Goal: Share content

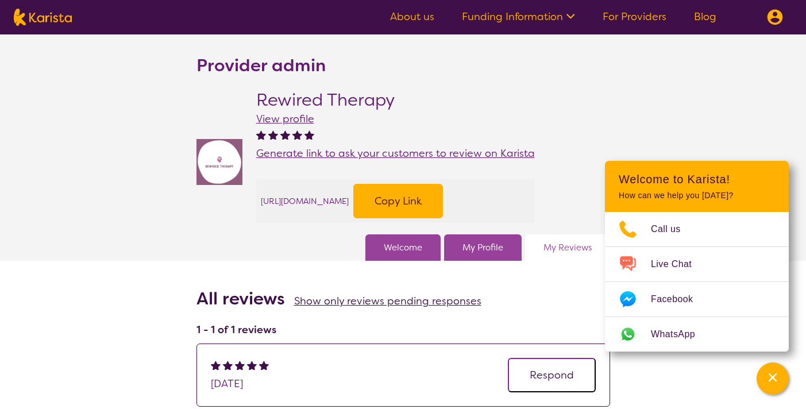
scroll to position [43, 0]
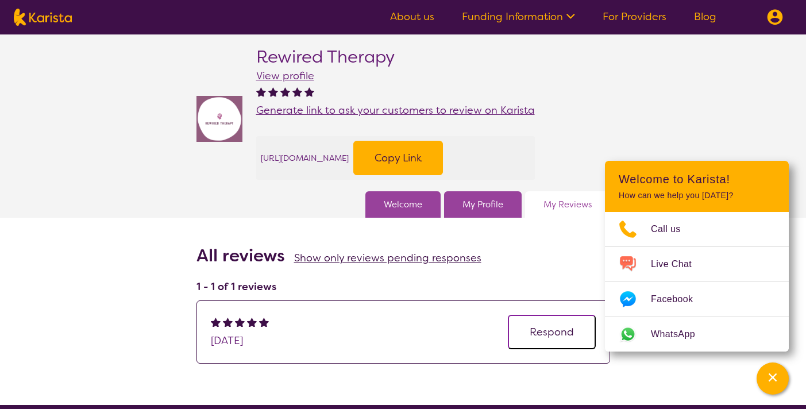
click at [229, 121] on img at bounding box center [220, 119] width 46 height 46
click at [298, 78] on span "View profile" at bounding box center [285, 76] width 58 height 14
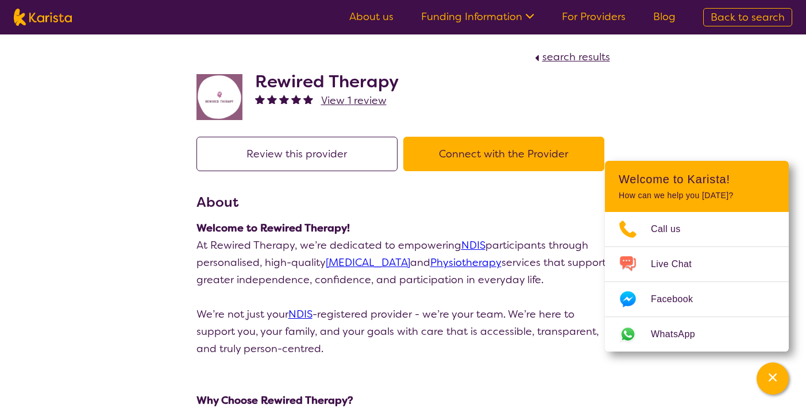
click at [348, 105] on span "View 1 review" at bounding box center [354, 101] width 66 height 14
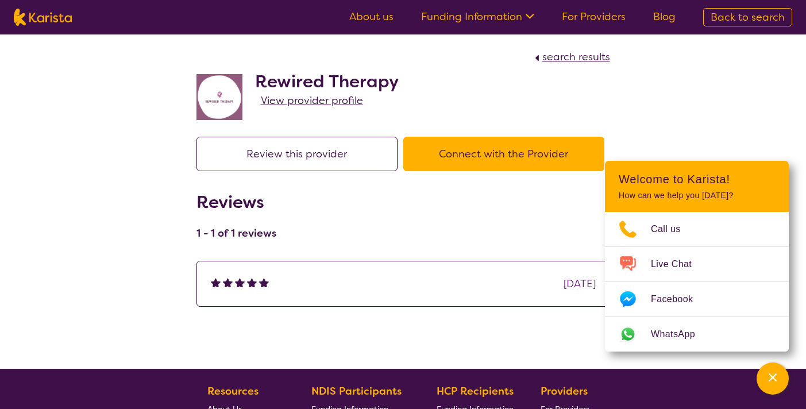
click at [131, 217] on div "search results Rewired Therapy View provider profile Review this provider Conne…" at bounding box center [403, 170] width 806 height 272
click at [761, 125] on div "search results Rewired Therapy View provider profile Review this provider Conne…" at bounding box center [403, 170] width 806 height 272
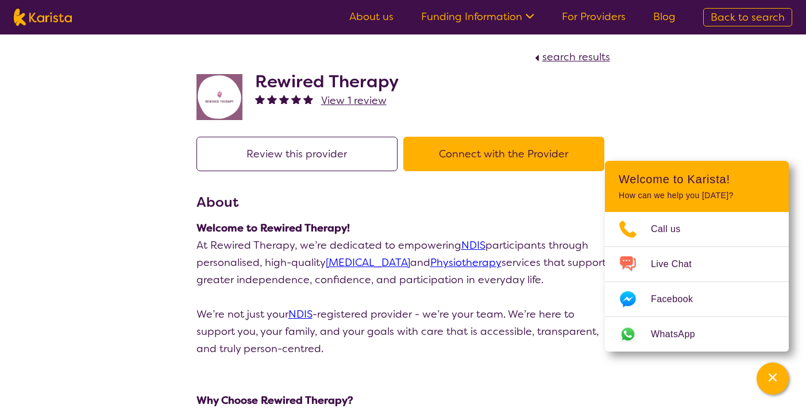
click at [326, 151] on button "Review this provider" at bounding box center [297, 154] width 201 height 34
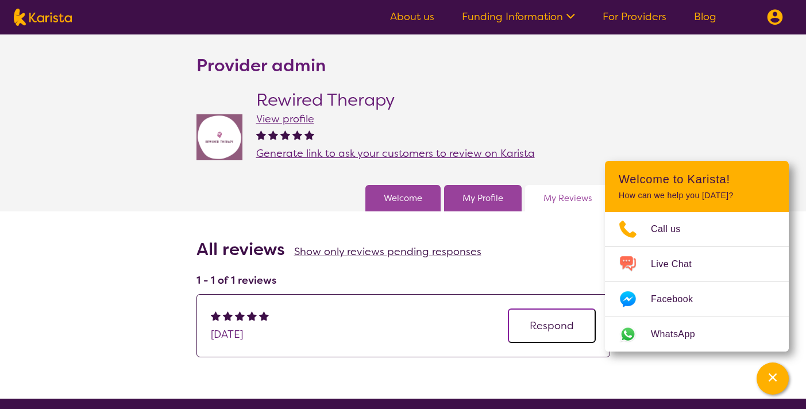
click at [371, 153] on span "Generate link to ask your customers to review on Karista" at bounding box center [395, 154] width 279 height 14
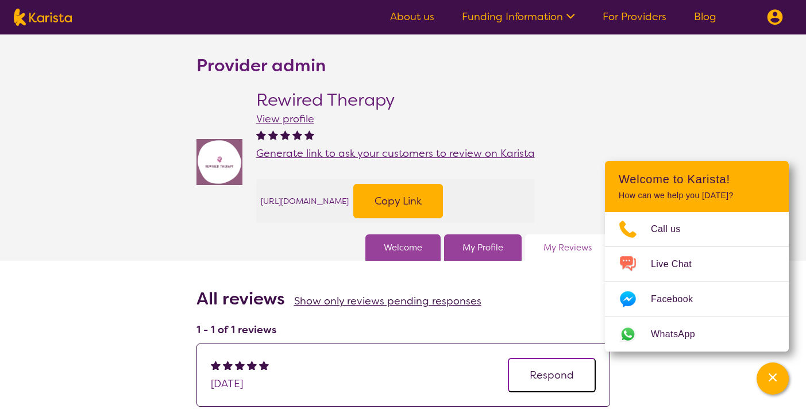
click at [443, 208] on button "Copy Link" at bounding box center [398, 201] width 90 height 34
